Goal: Transaction & Acquisition: Purchase product/service

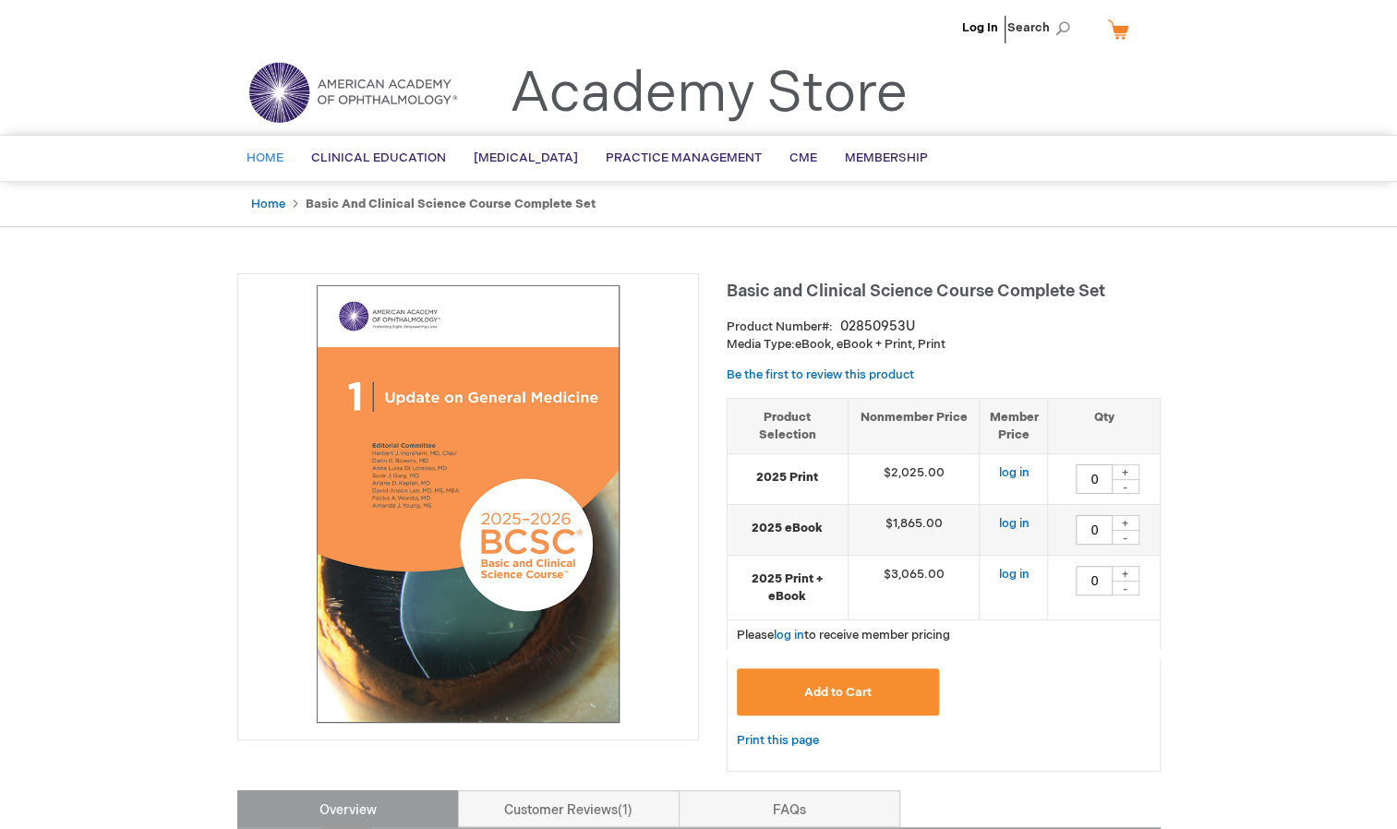
click at [255, 159] on span "Home" at bounding box center [265, 158] width 37 height 15
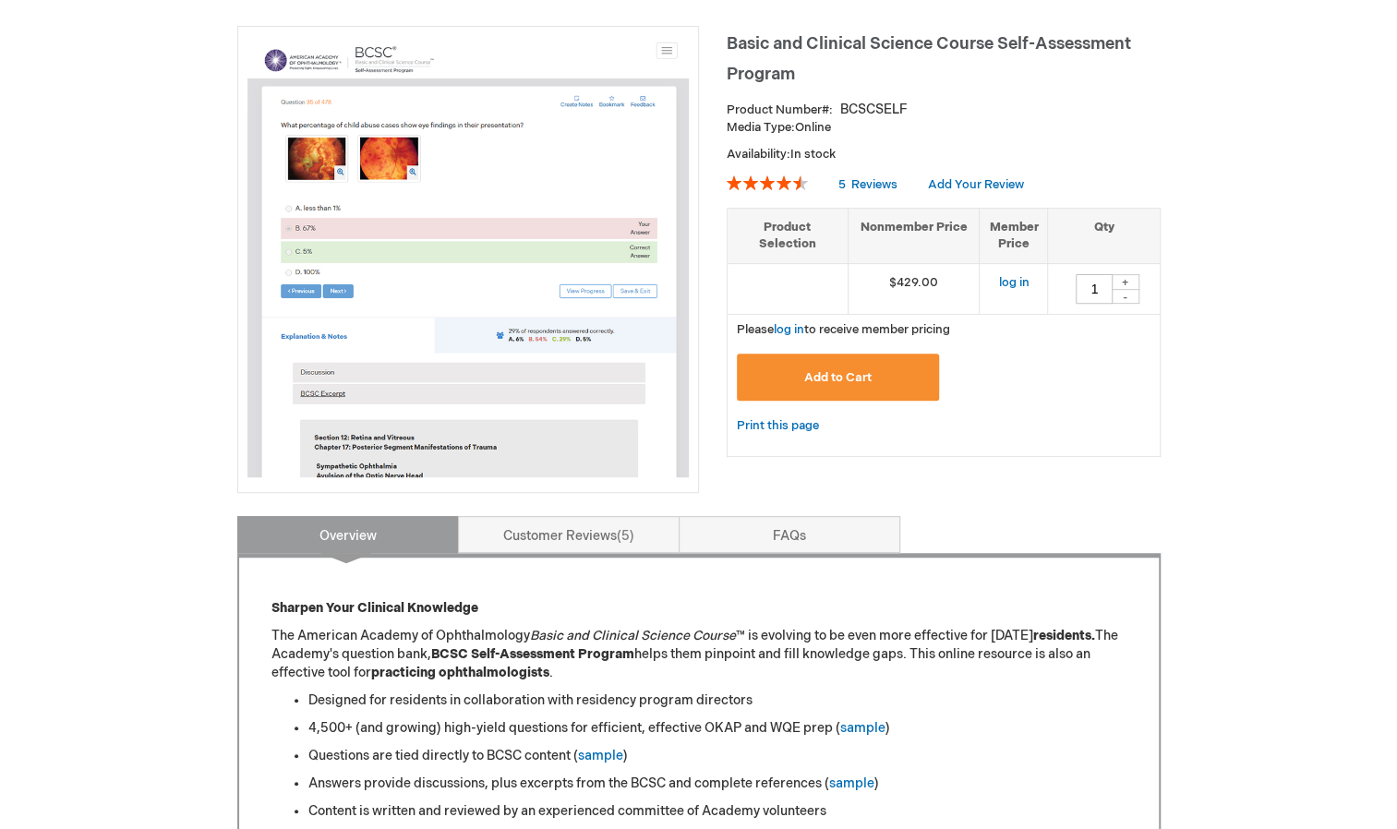
scroll to position [248, 0]
click at [1013, 276] on link "log in" at bounding box center [1013, 281] width 30 height 15
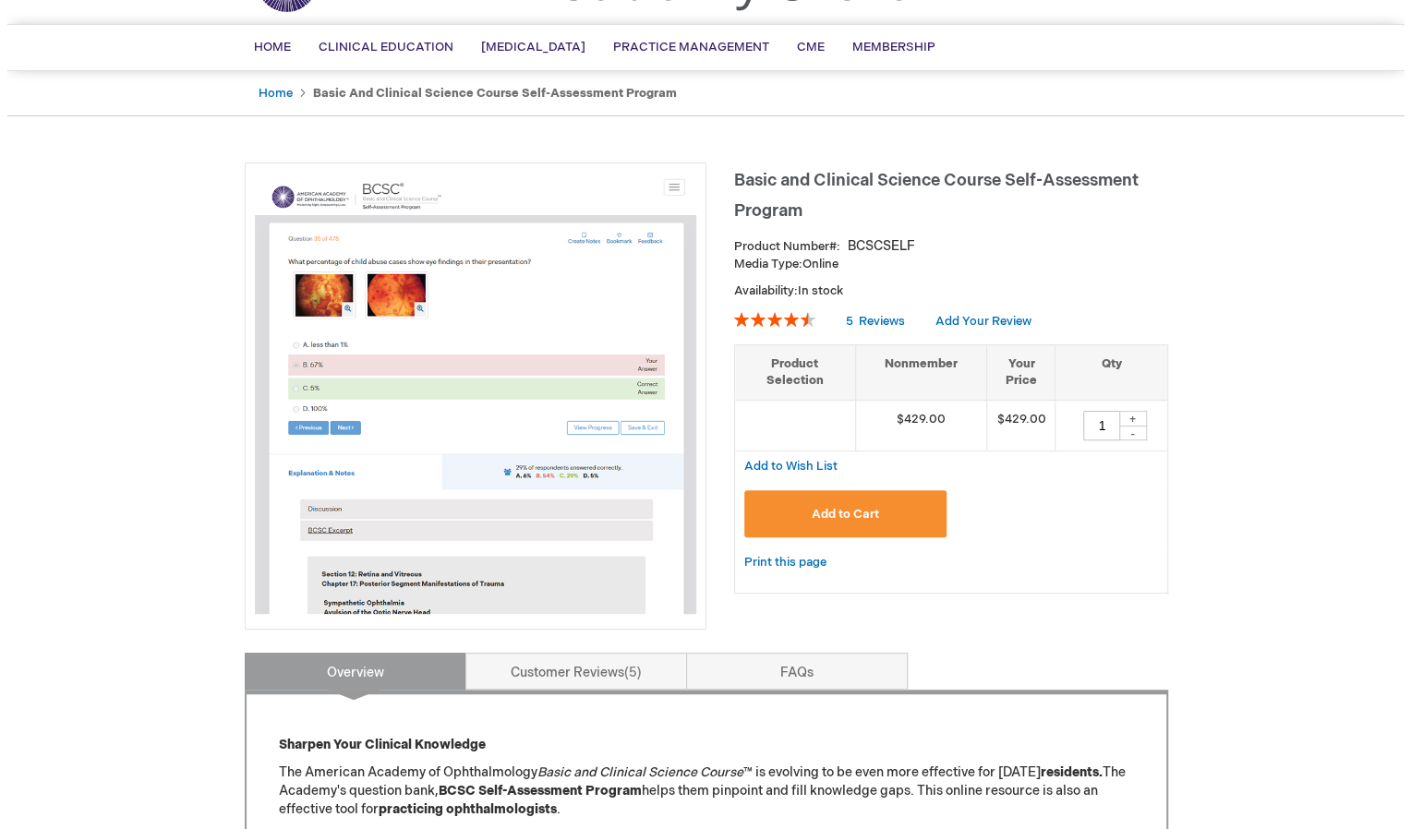
scroll to position [107, 0]
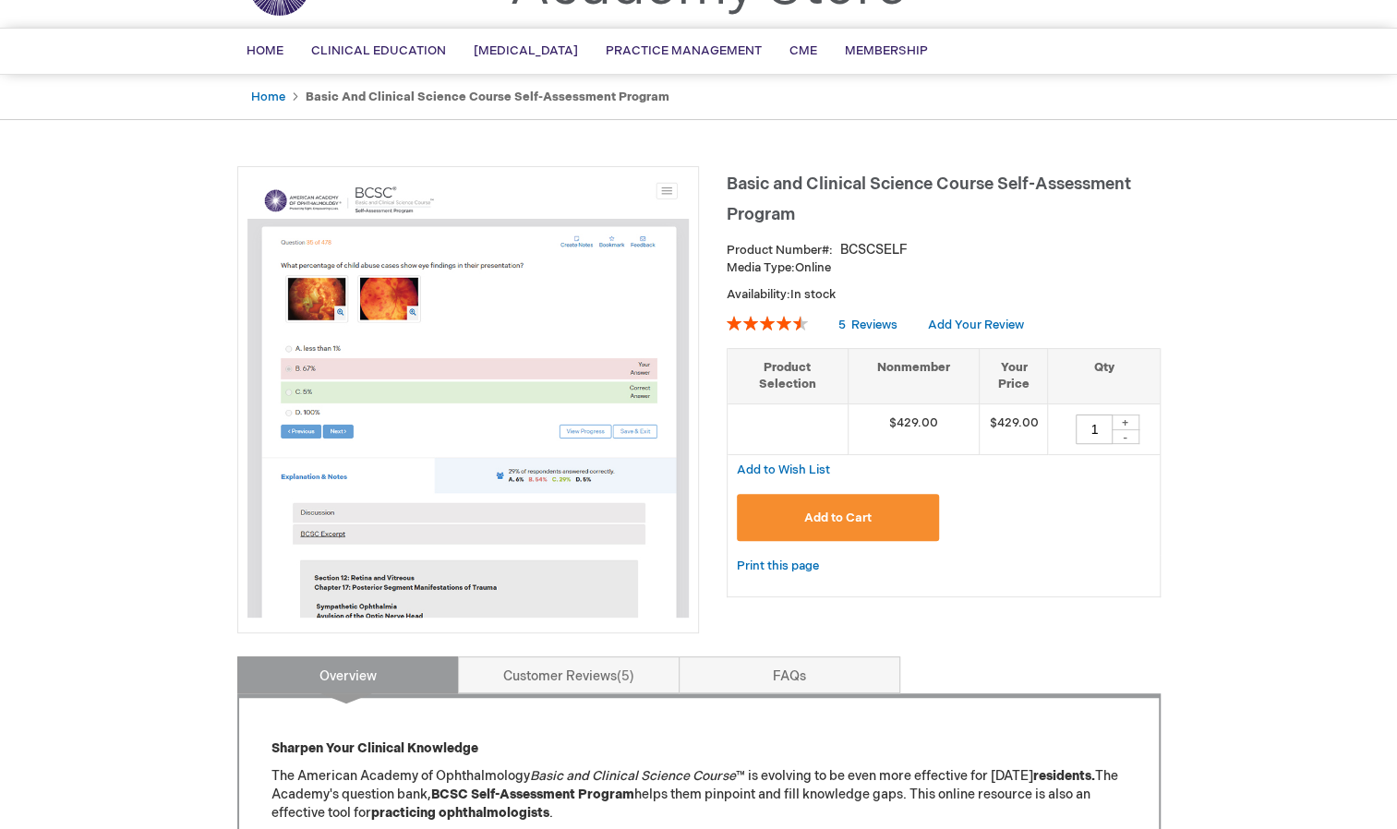
click at [898, 506] on button "Add to Cart" at bounding box center [838, 517] width 203 height 47
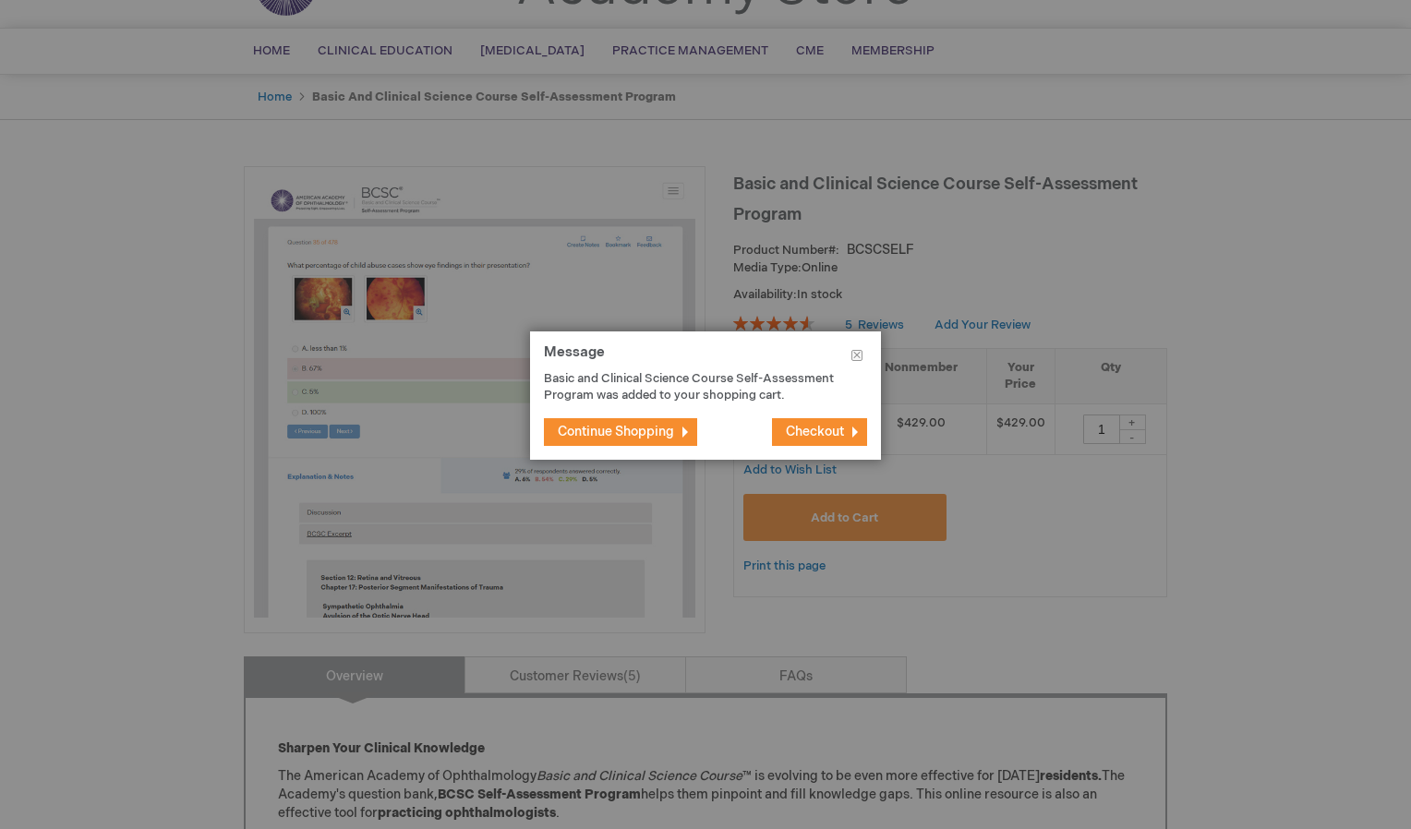
click at [787, 430] on span "Checkout" at bounding box center [815, 432] width 58 height 16
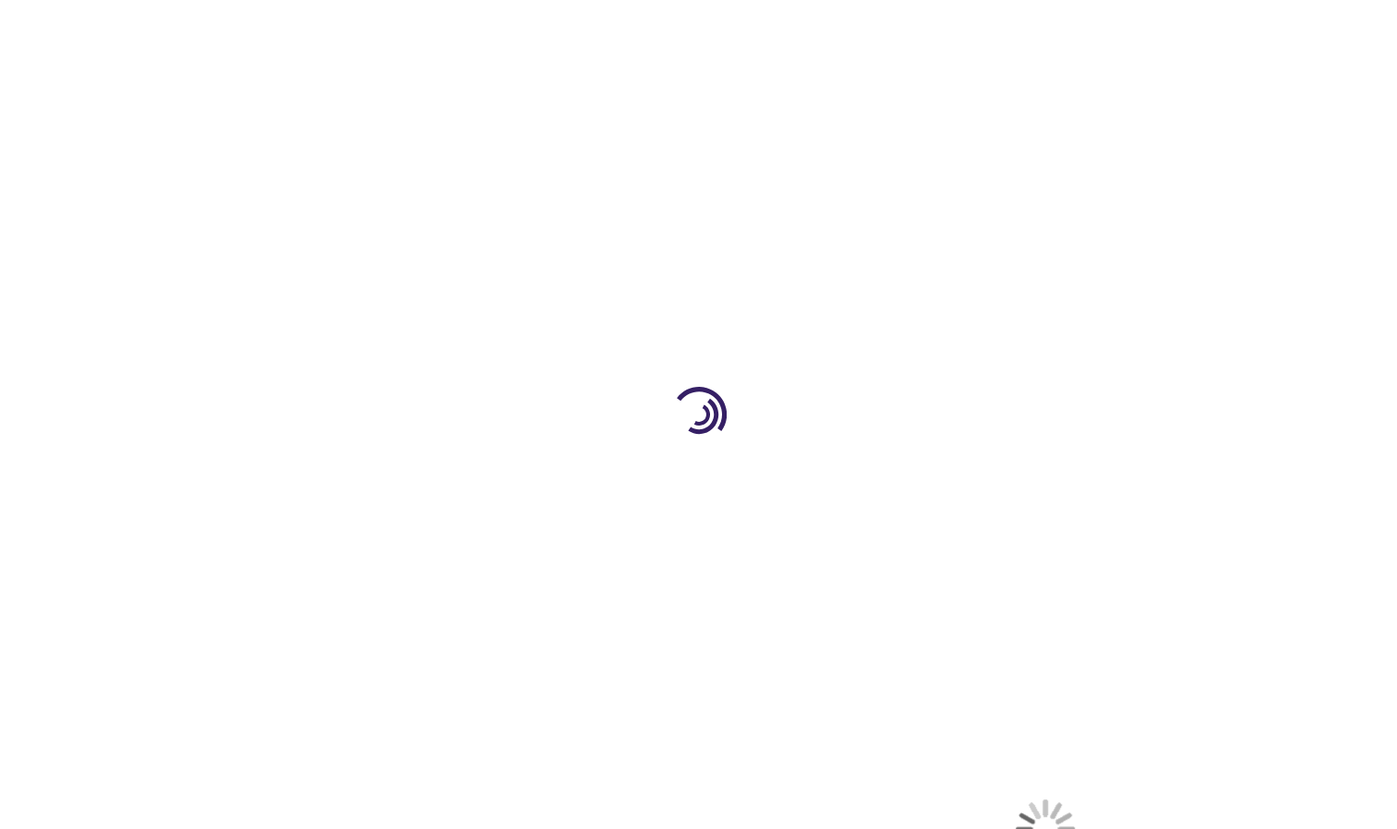
select select "CA"
select select "74"
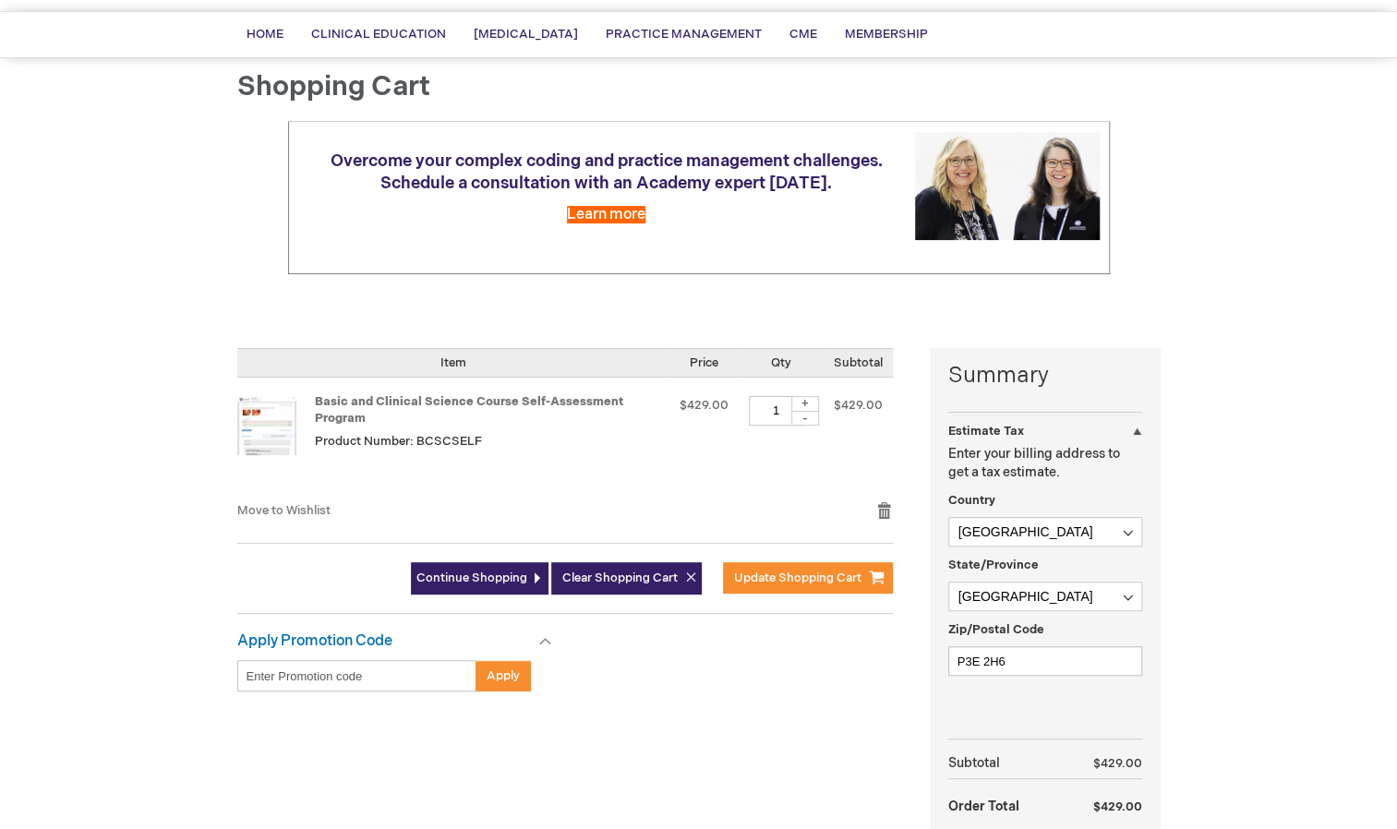
scroll to position [125, 0]
